Goal: Information Seeking & Learning: Learn about a topic

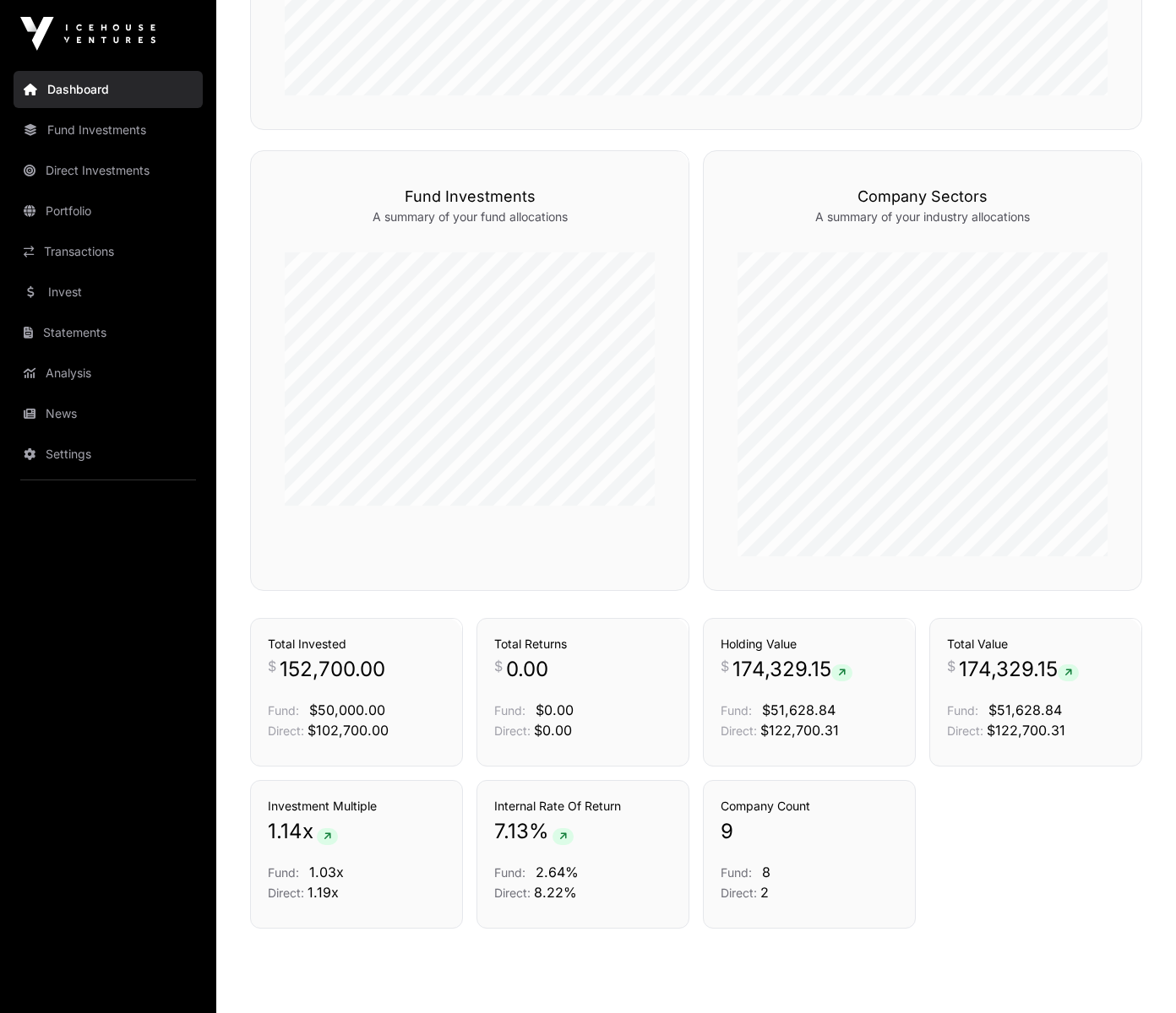
scroll to position [994, 0]
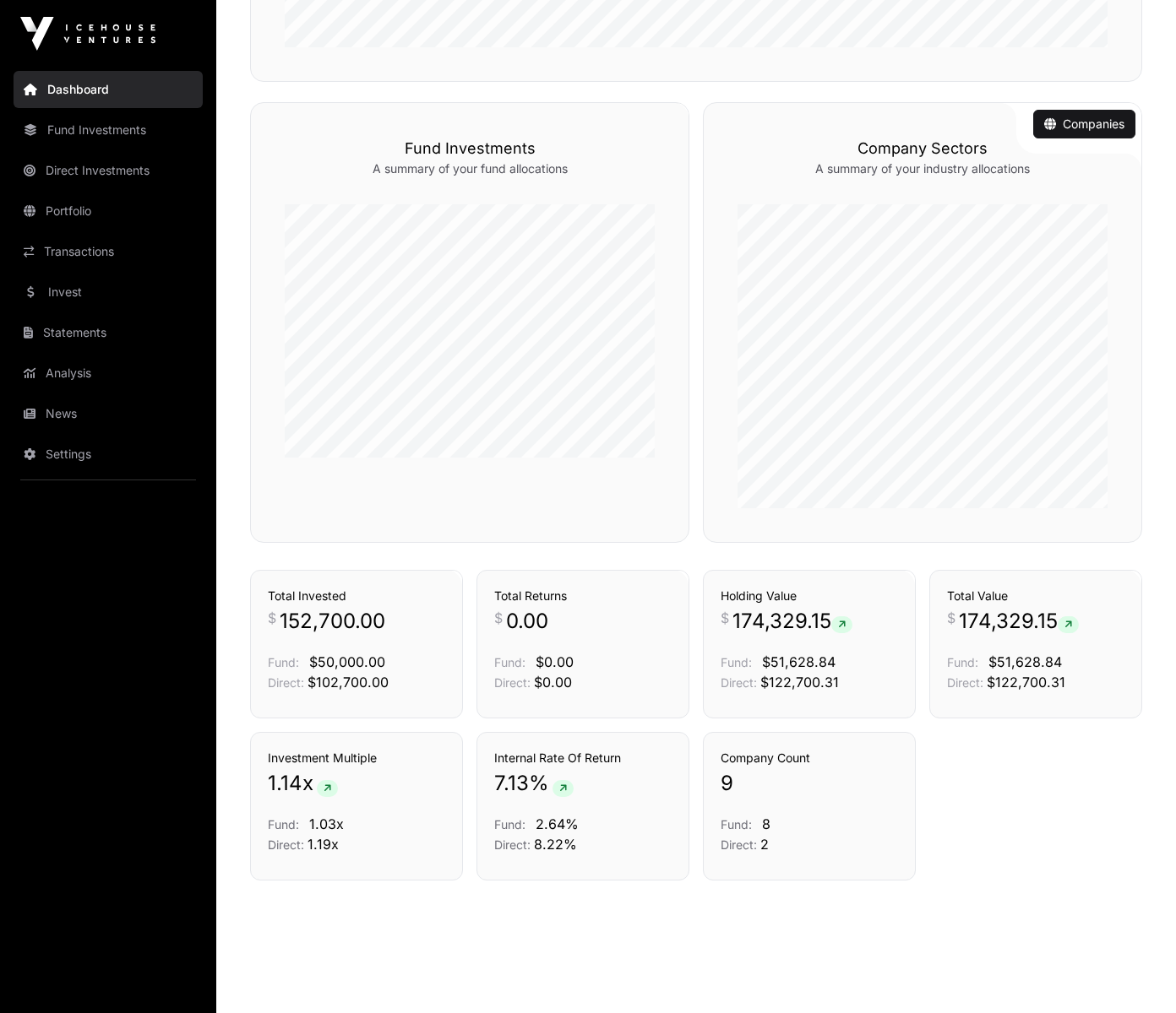
scroll to position [991, 0]
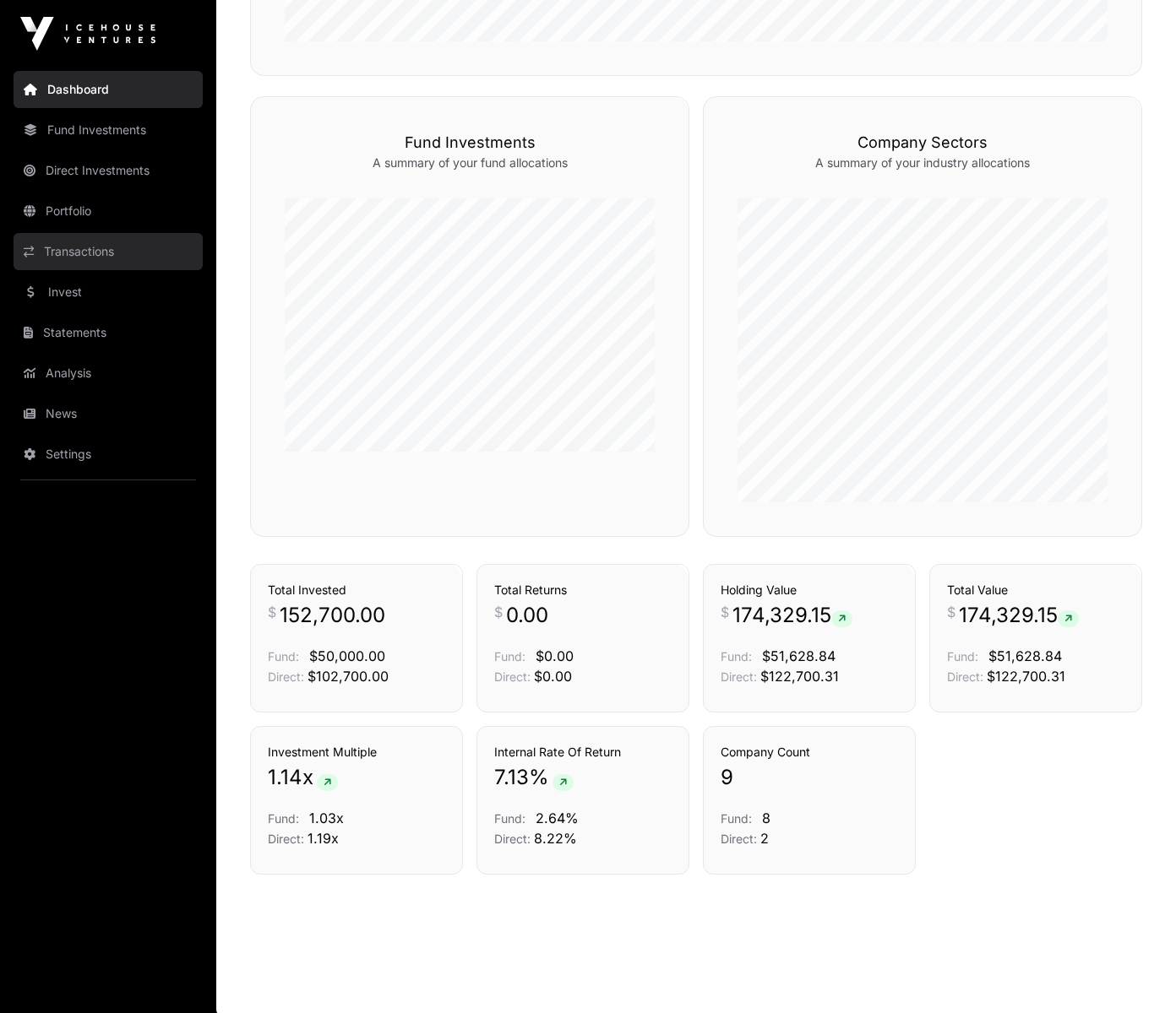
click at [67, 260] on link "Transactions" at bounding box center [108, 252] width 189 height 37
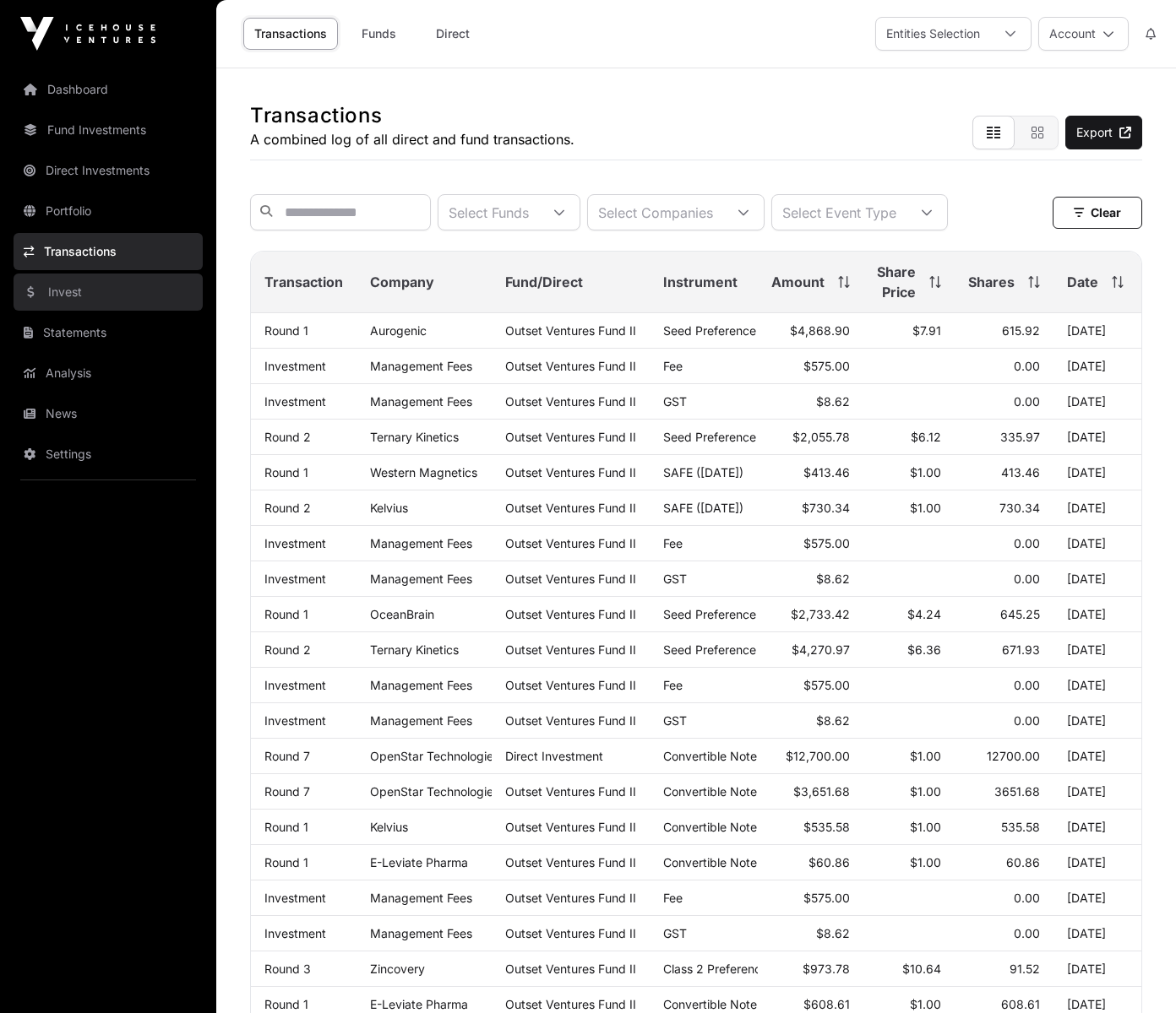
click at [67, 302] on link "Invest" at bounding box center [108, 292] width 189 height 37
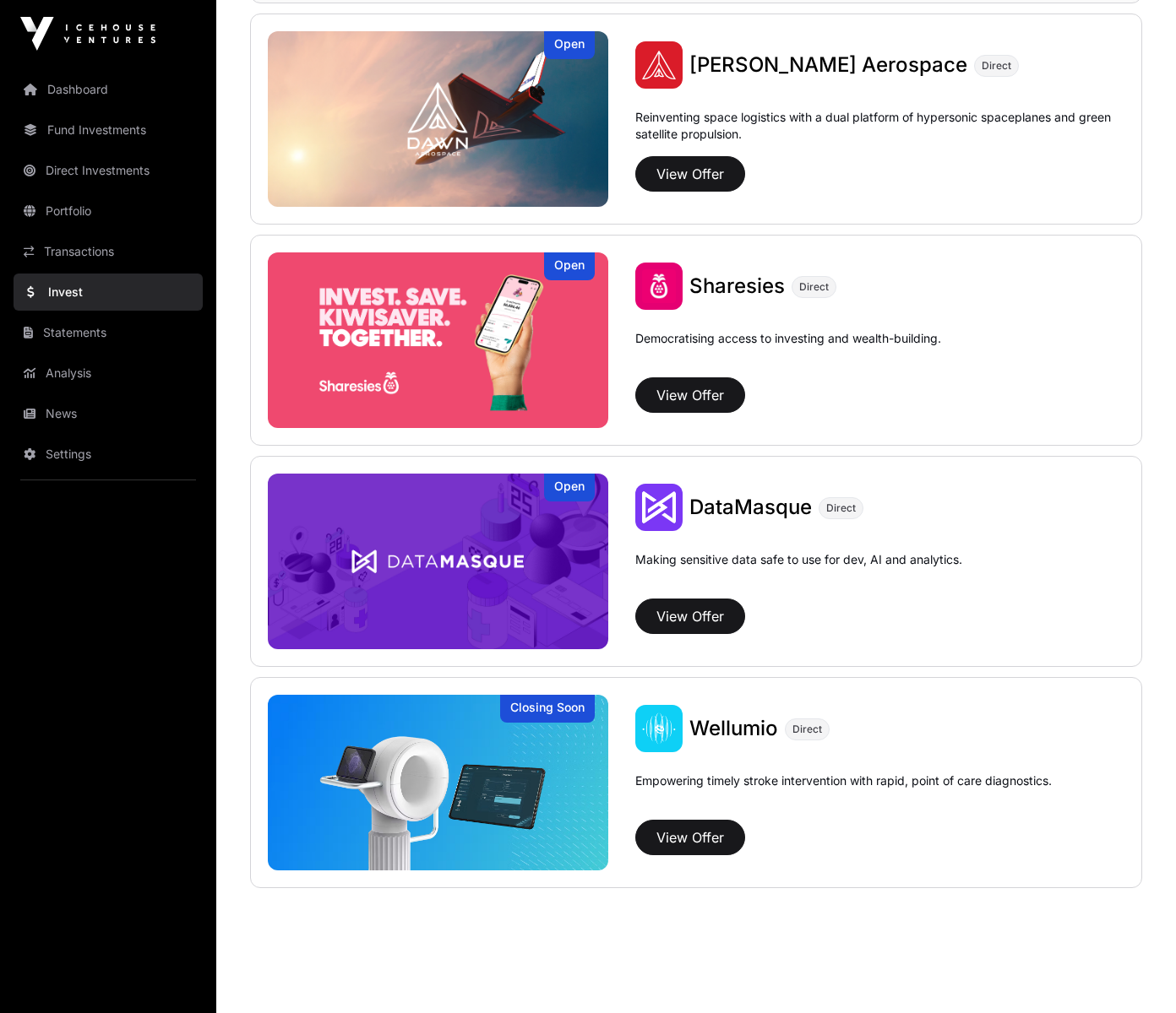
scroll to position [1991, 0]
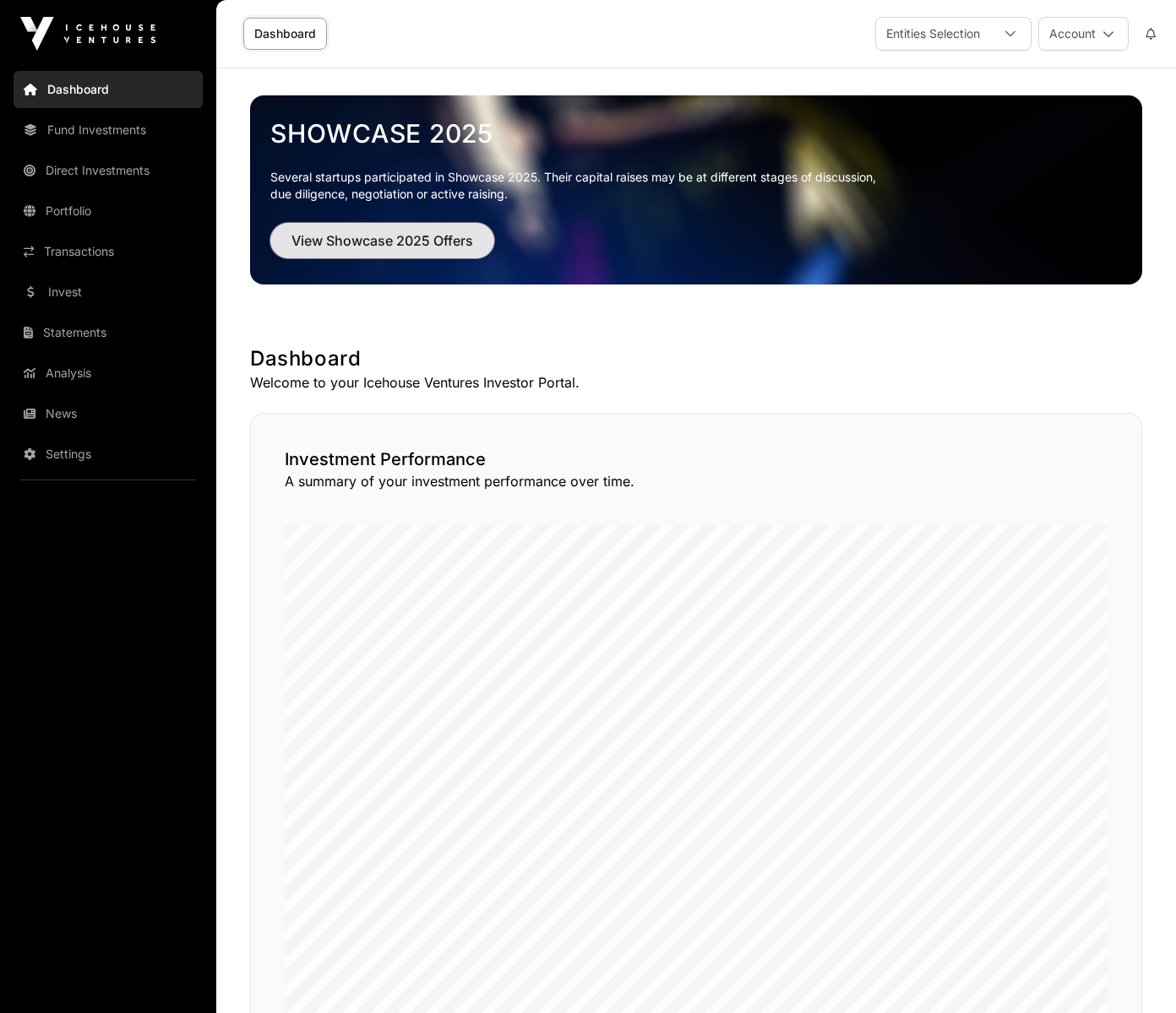
click at [402, 238] on span "View Showcase 2025 Offers" at bounding box center [382, 240] width 182 height 20
click at [404, 238] on span "View Showcase 2025 Offers" at bounding box center [382, 240] width 182 height 20
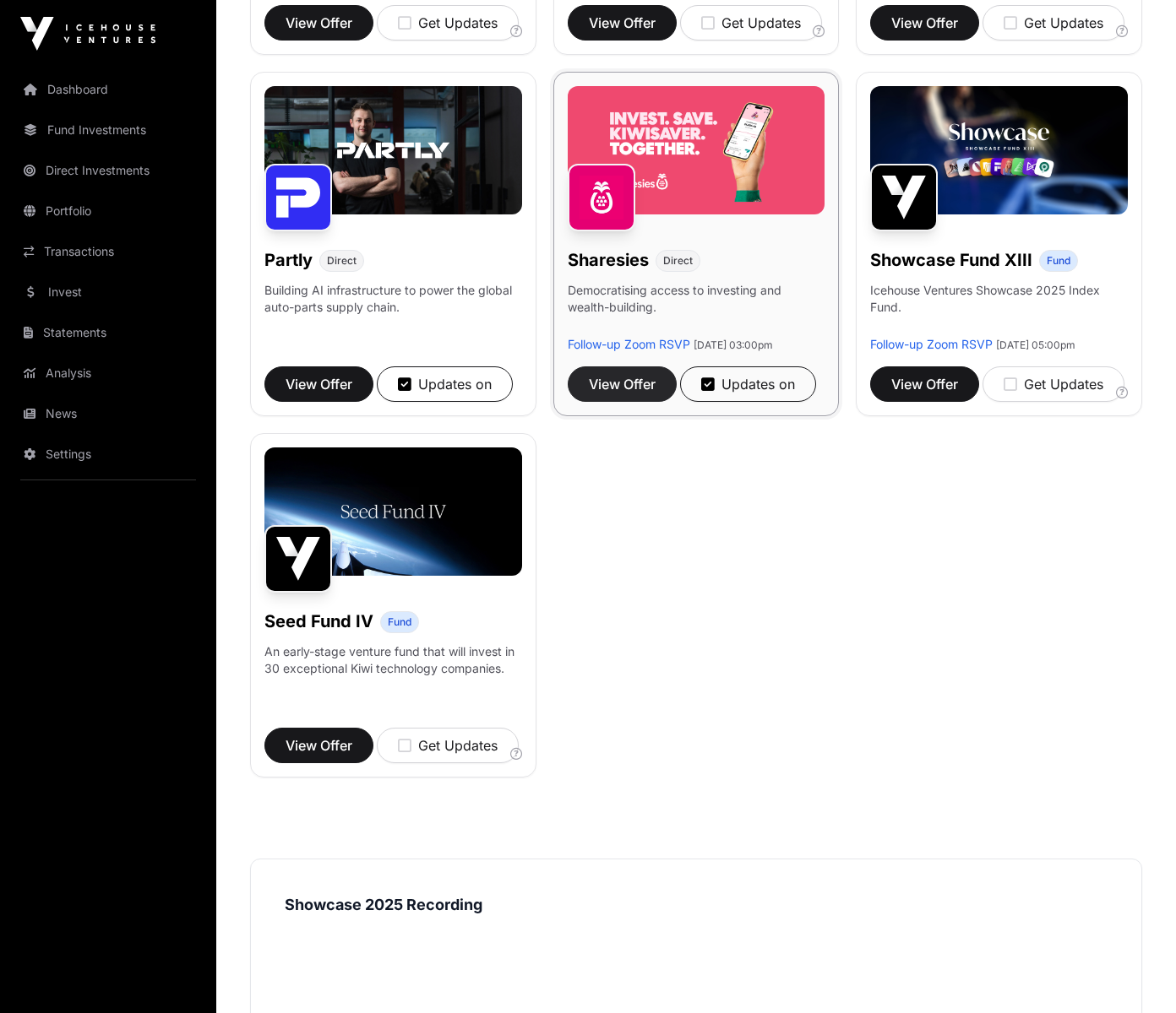
scroll to position [943, 0]
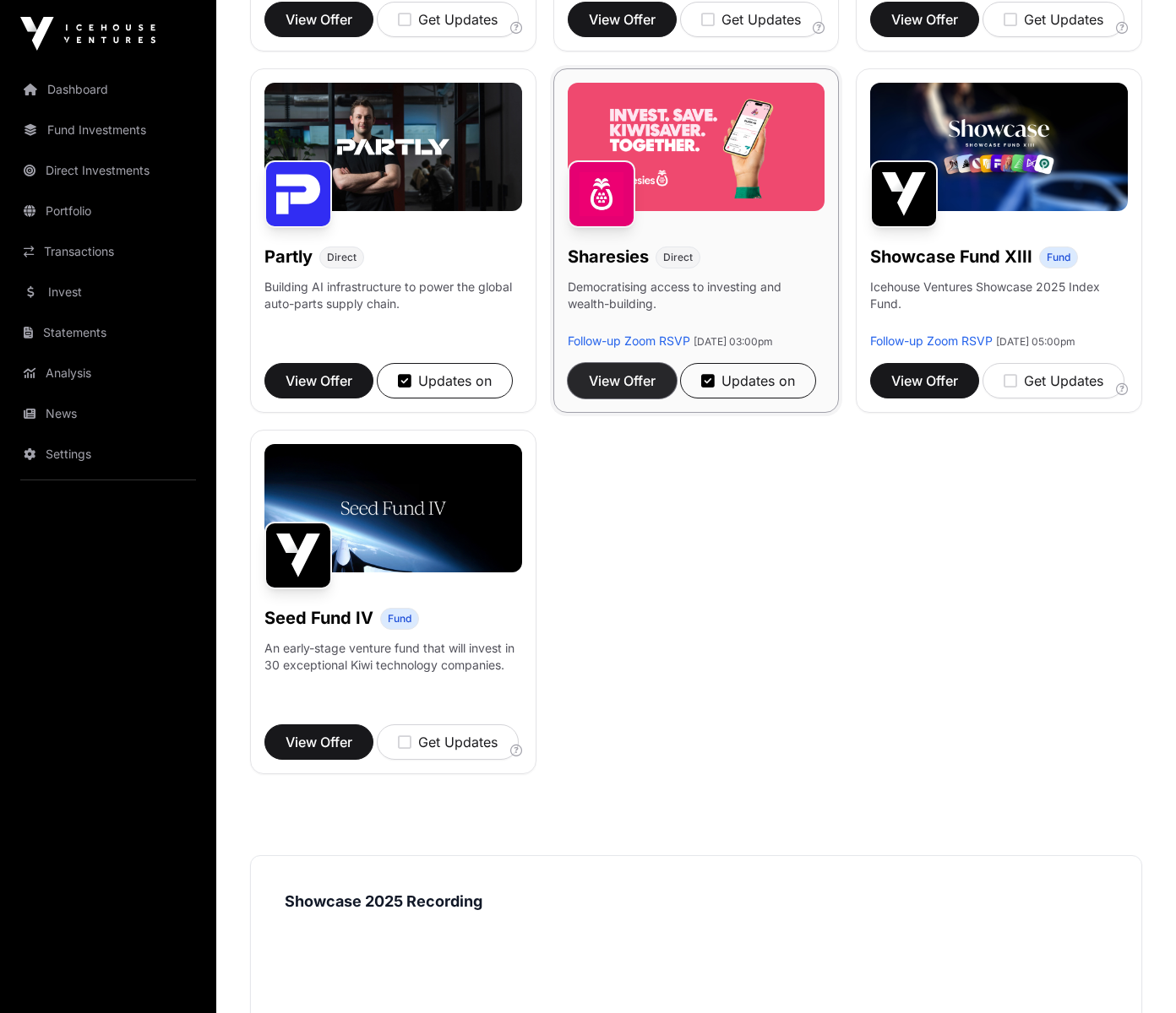
click at [600, 385] on span "View Offer" at bounding box center [622, 380] width 67 height 20
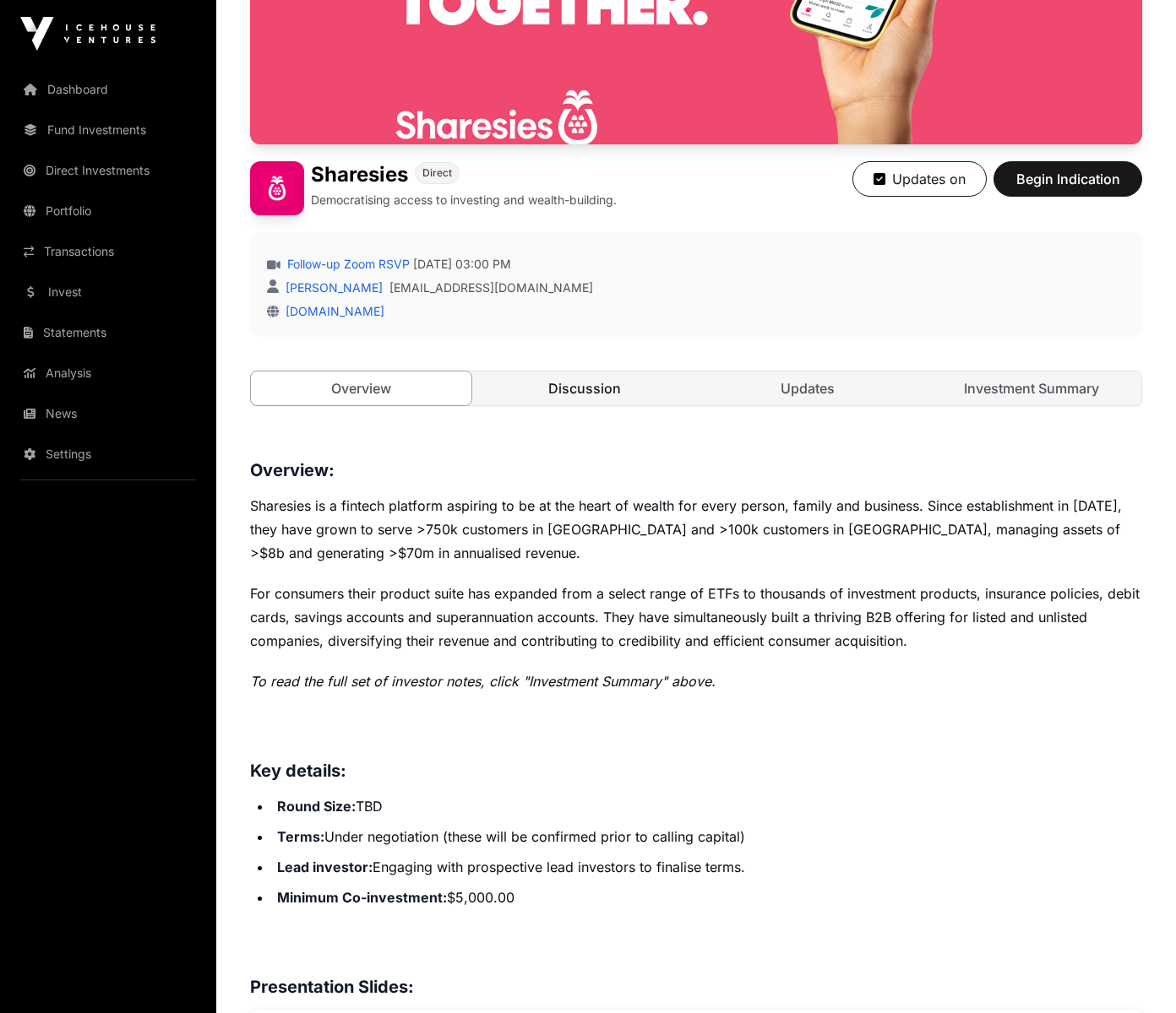
click at [549, 392] on link "Discussion" at bounding box center [585, 388] width 220 height 34
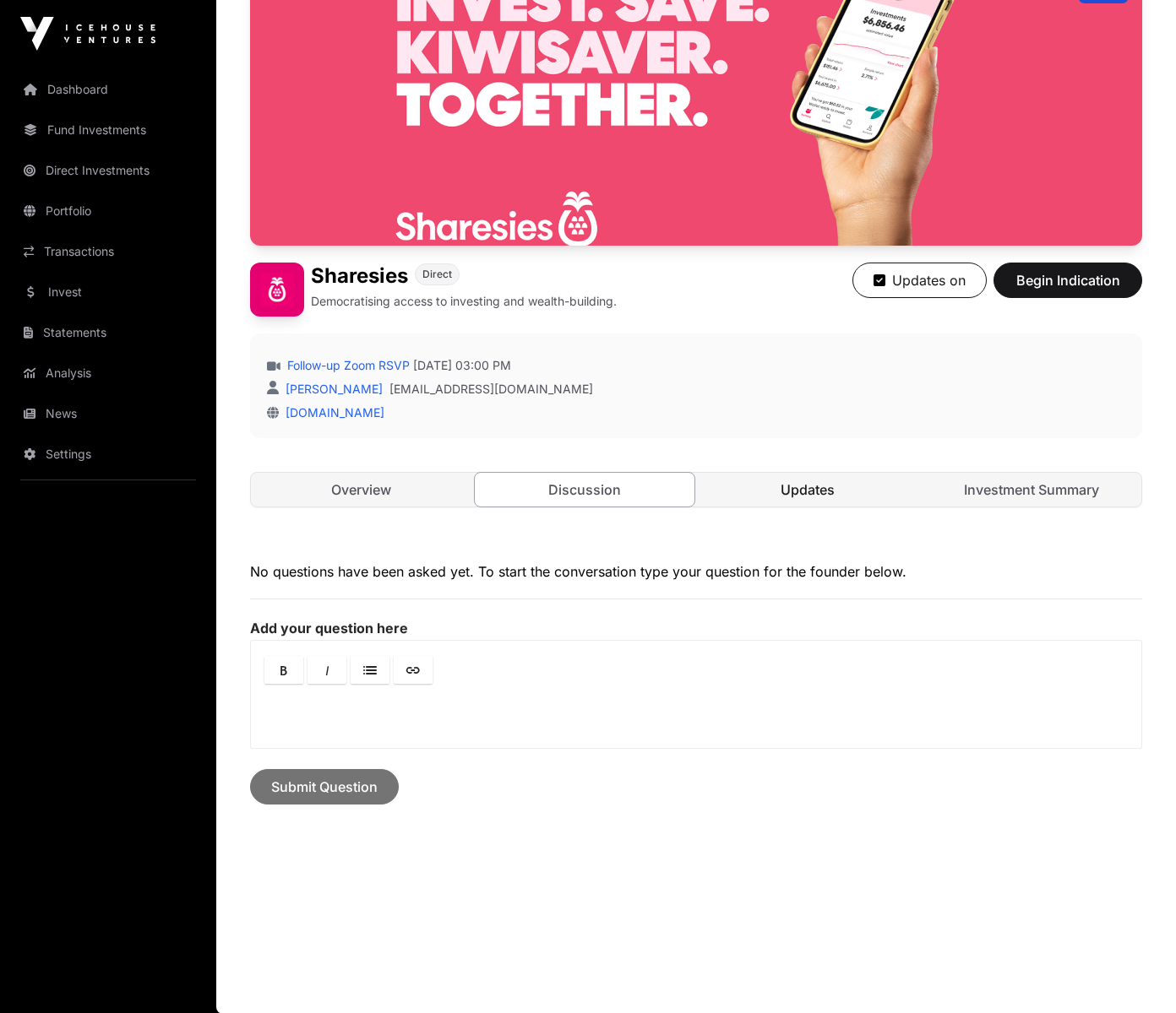
click at [804, 490] on link "Updates" at bounding box center [808, 489] width 220 height 34
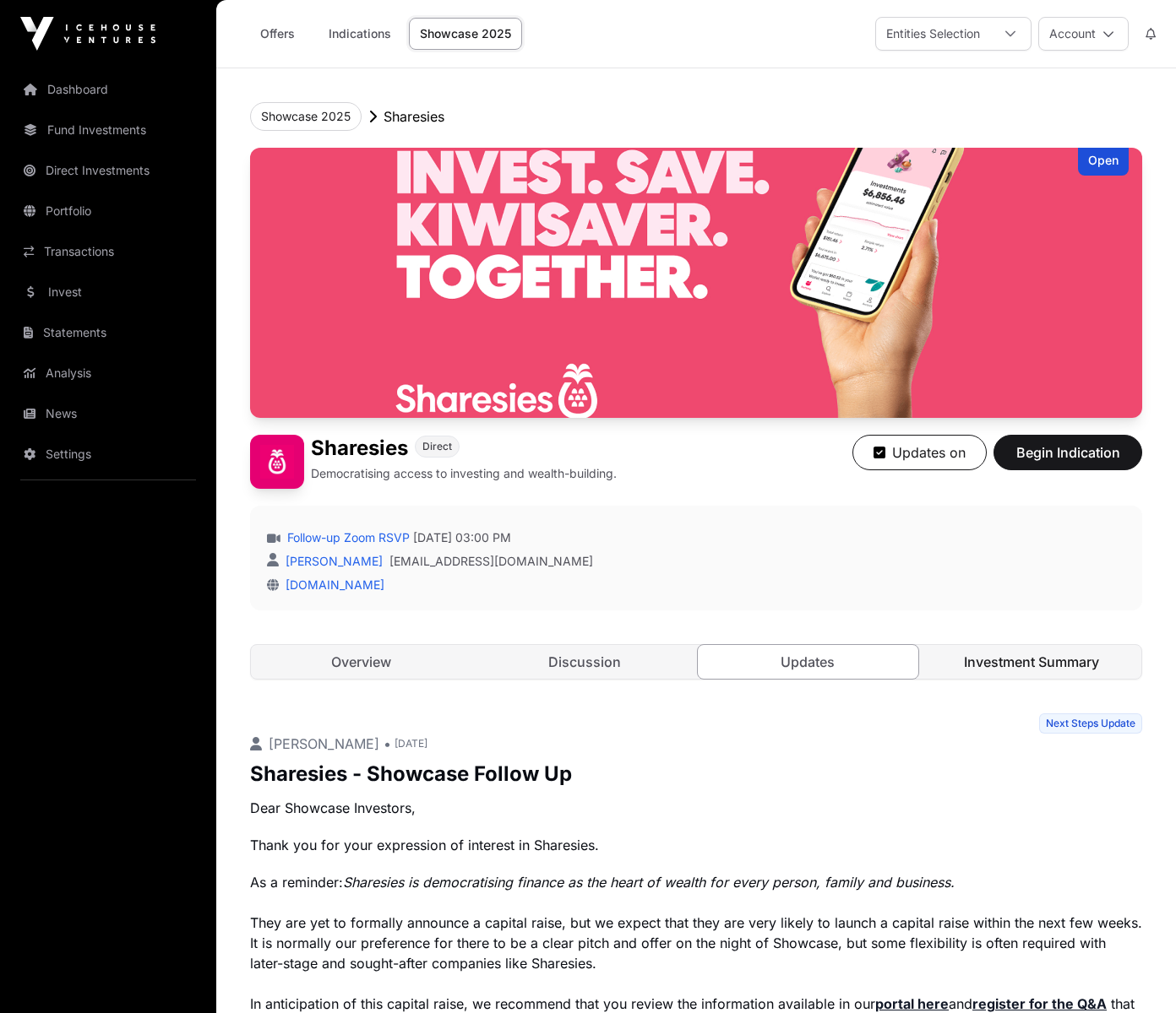
click at [989, 663] on link "Investment Summary" at bounding box center [1032, 661] width 220 height 34
drag, startPoint x: 311, startPoint y: 111, endPoint x: 335, endPoint y: 118, distance: 25.0
click at [311, 111] on button "Showcase 2025" at bounding box center [305, 116] width 112 height 29
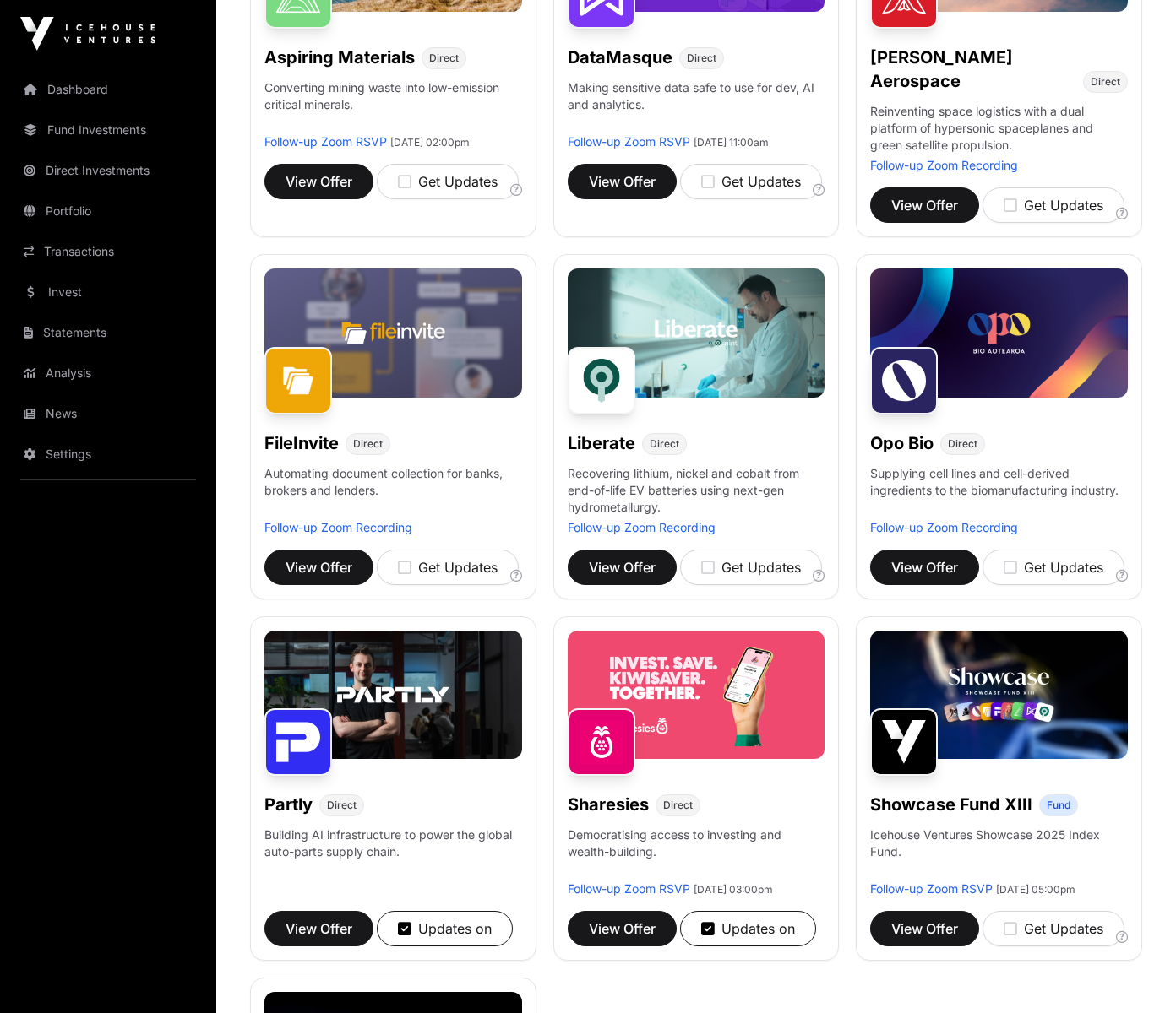
click at [843, 252] on div "Aspiring Materials Direct Converting mining waste into low-emission critical mi…" at bounding box center [696, 596] width 892 height 1453
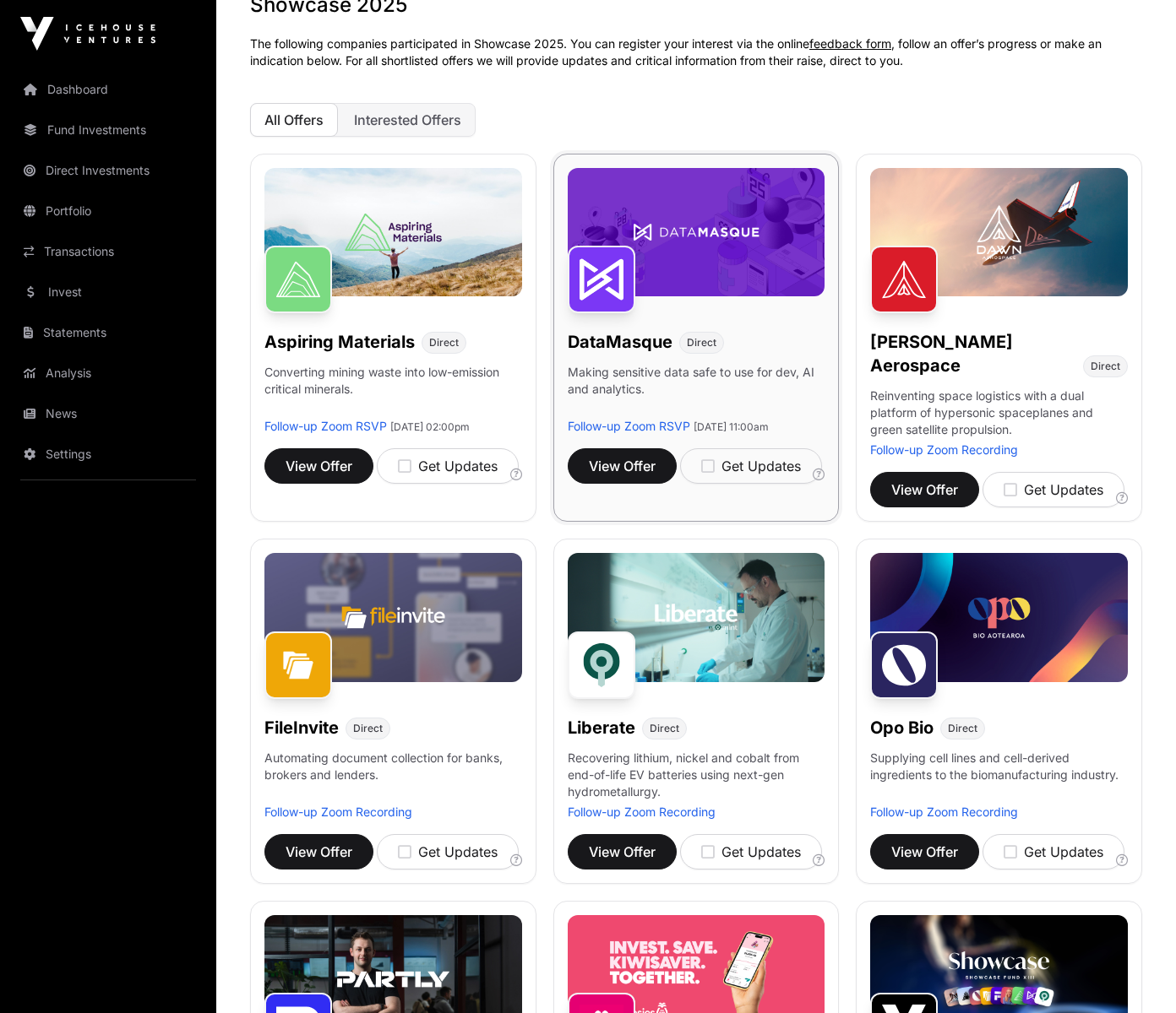
scroll to position [110, 0]
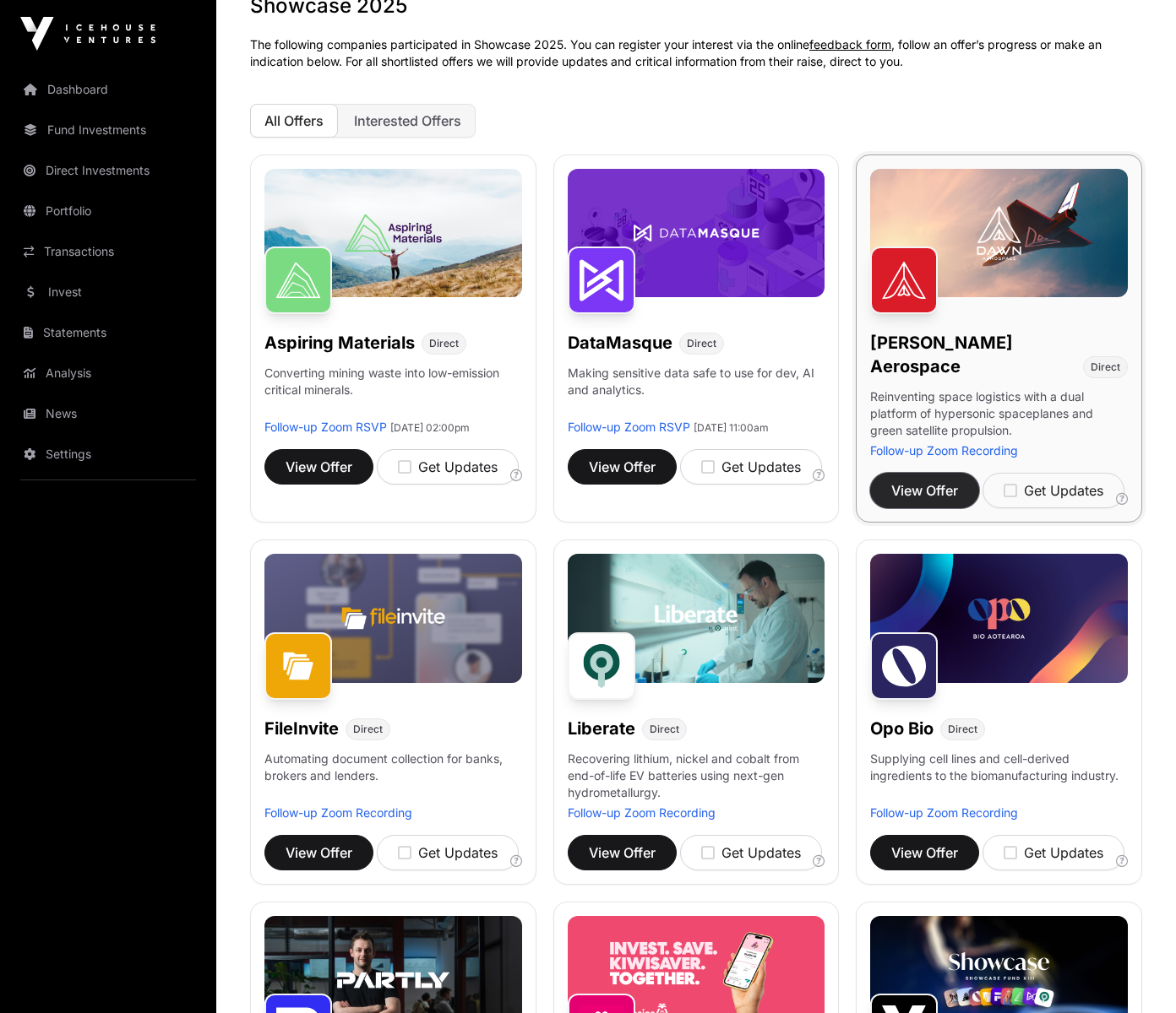
click at [912, 481] on span "View Offer" at bounding box center [924, 490] width 67 height 20
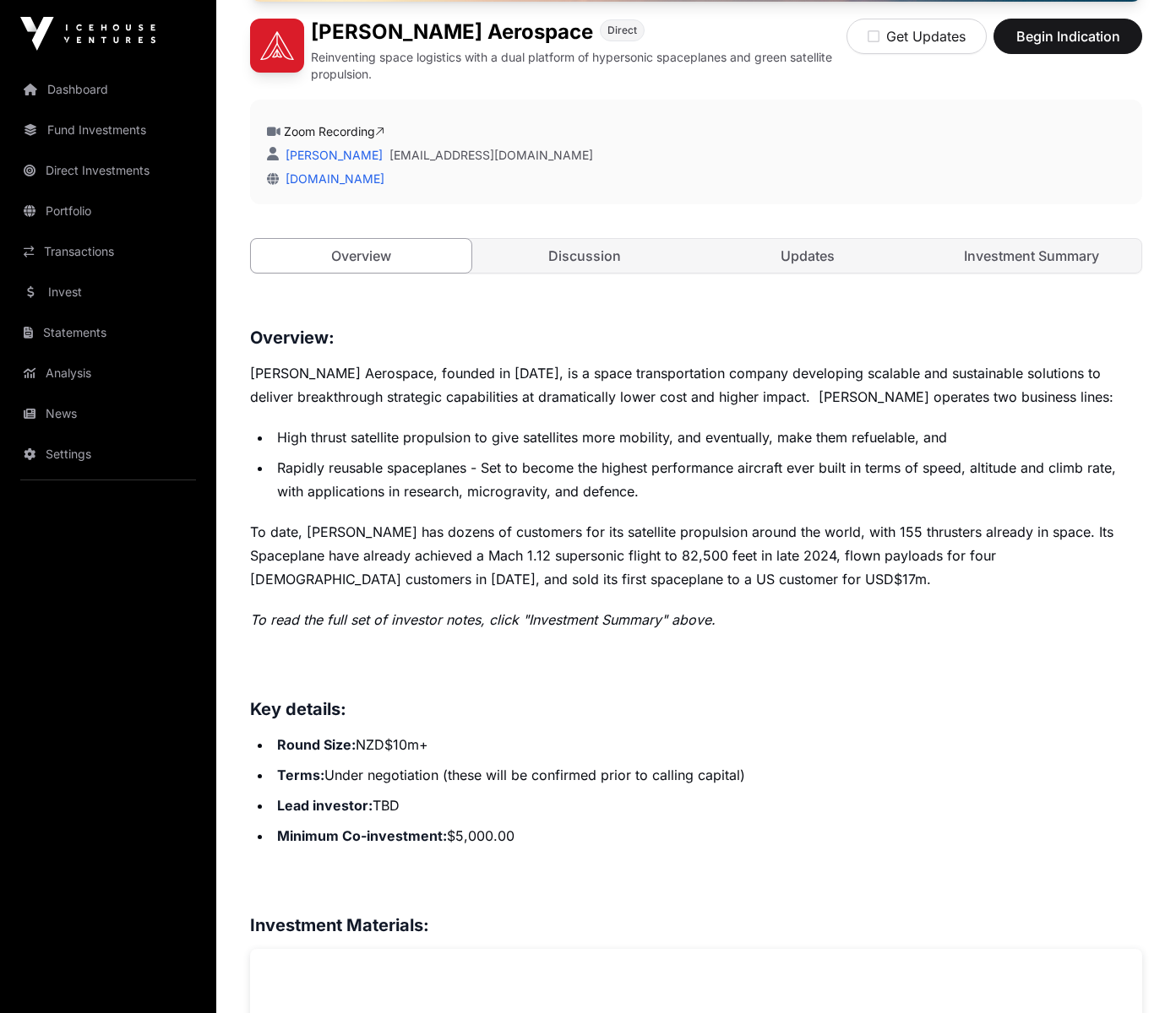
scroll to position [418, 0]
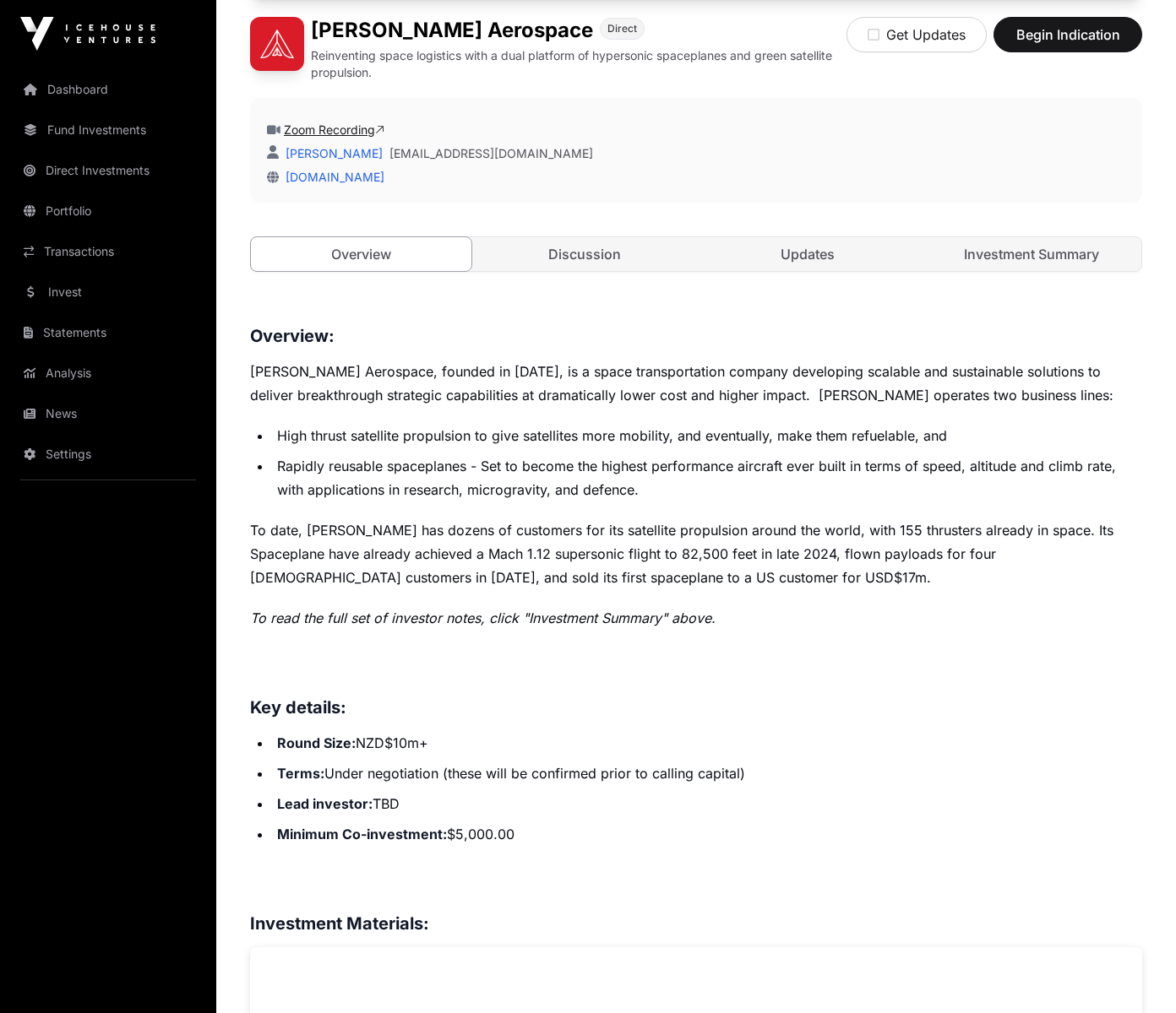
click at [308, 129] on link "Zoom Recording" at bounding box center [334, 130] width 100 height 15
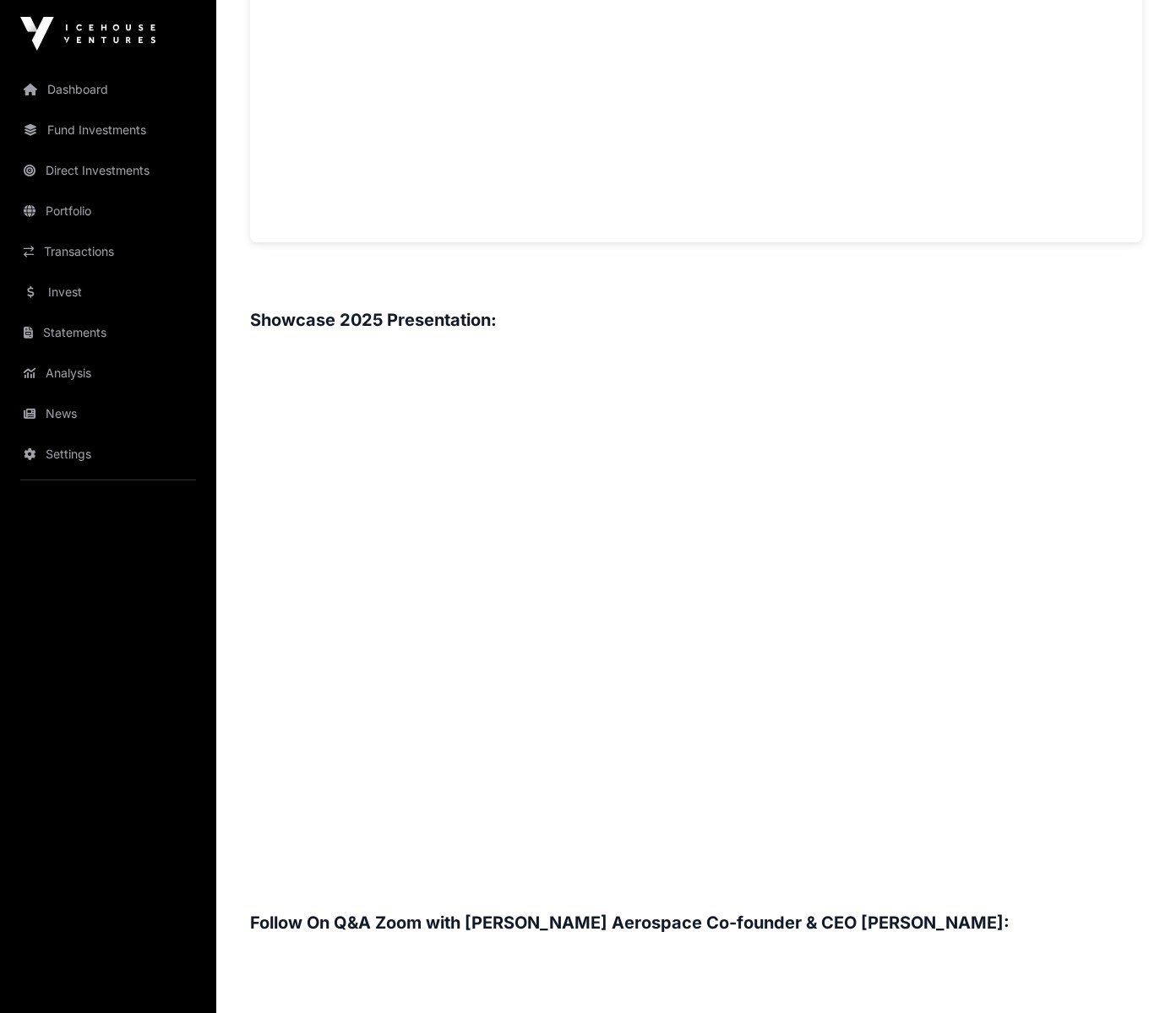
scroll to position [2177, 0]
